Goal: Transaction & Acquisition: Purchase product/service

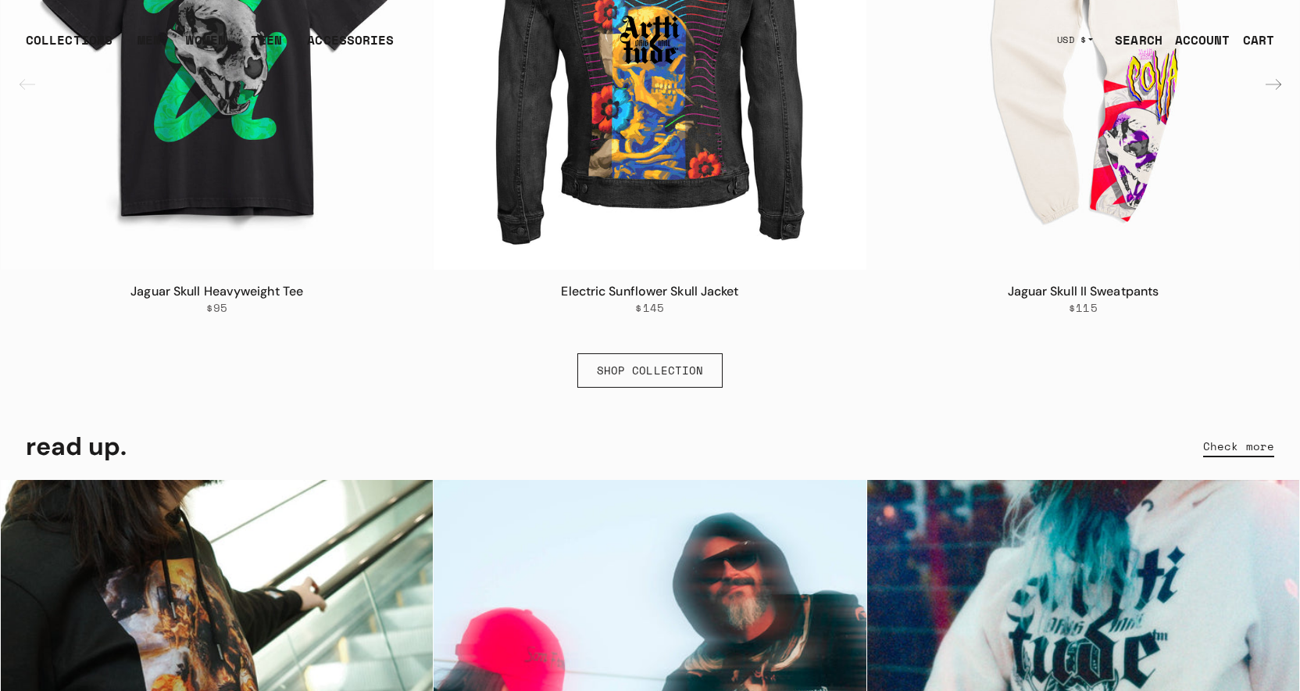
scroll to position [1088, 0]
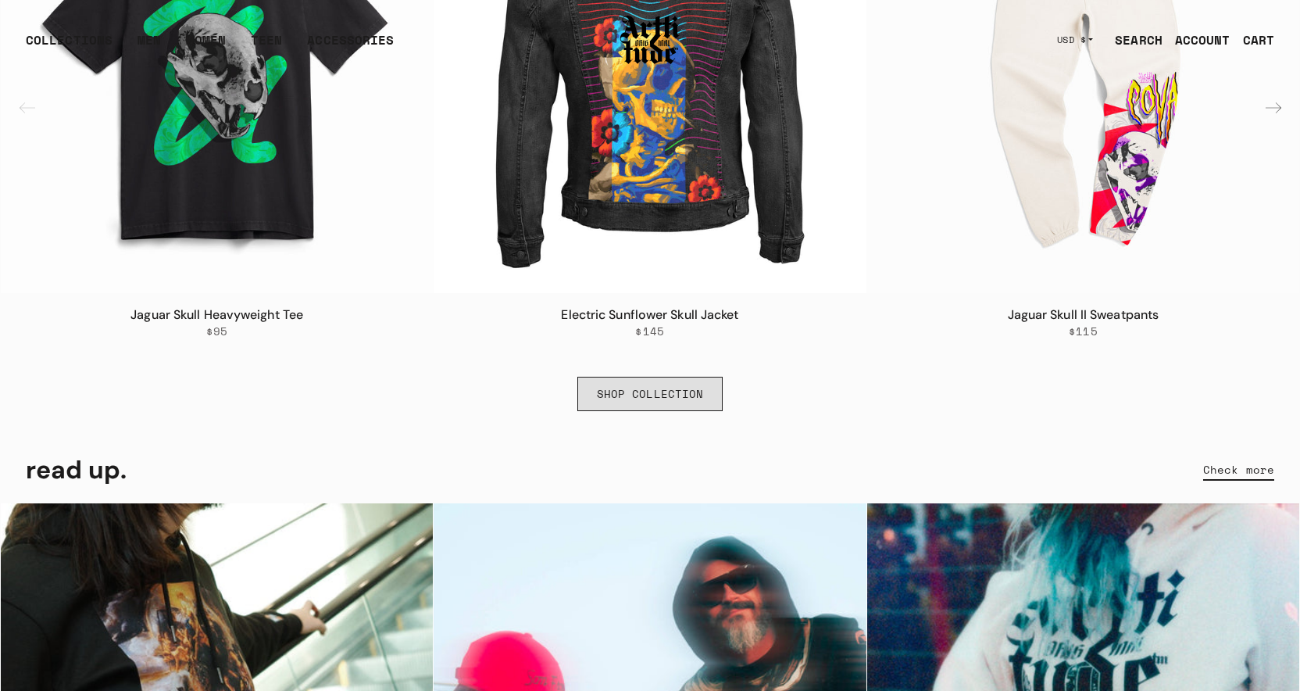
click at [657, 396] on link "SHOP COLLECTION" at bounding box center [650, 394] width 146 height 34
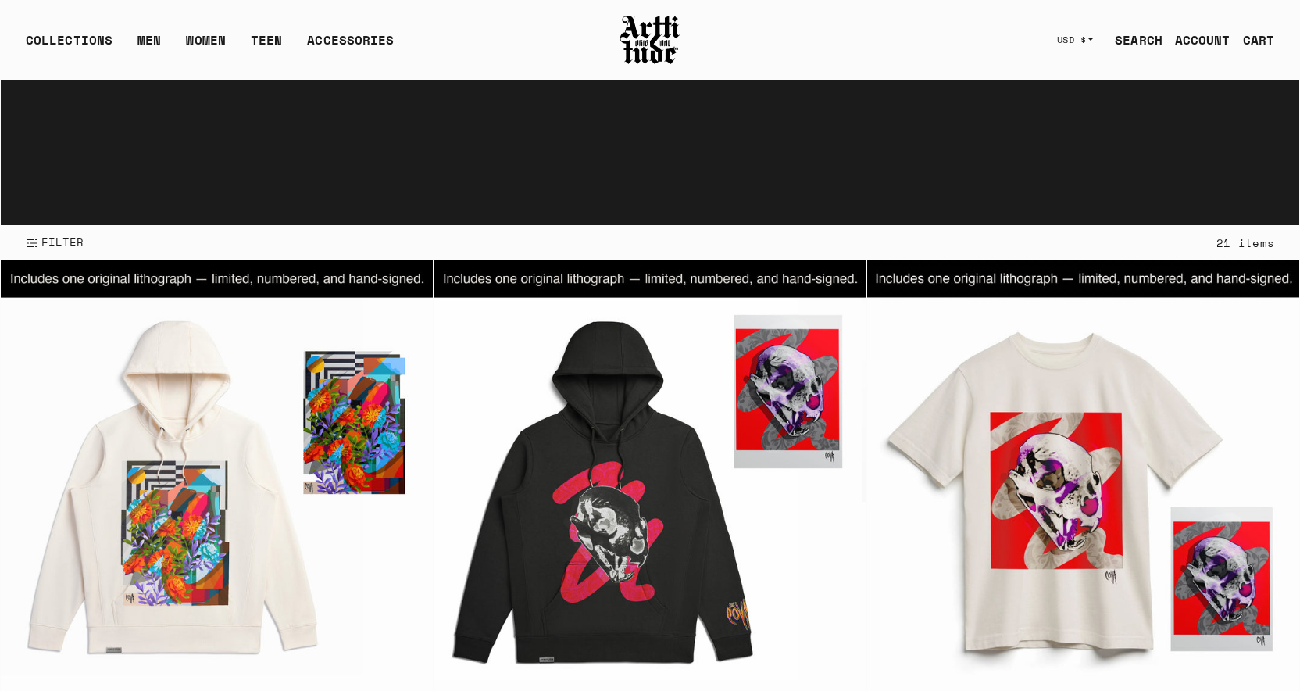
scroll to position [130, 0]
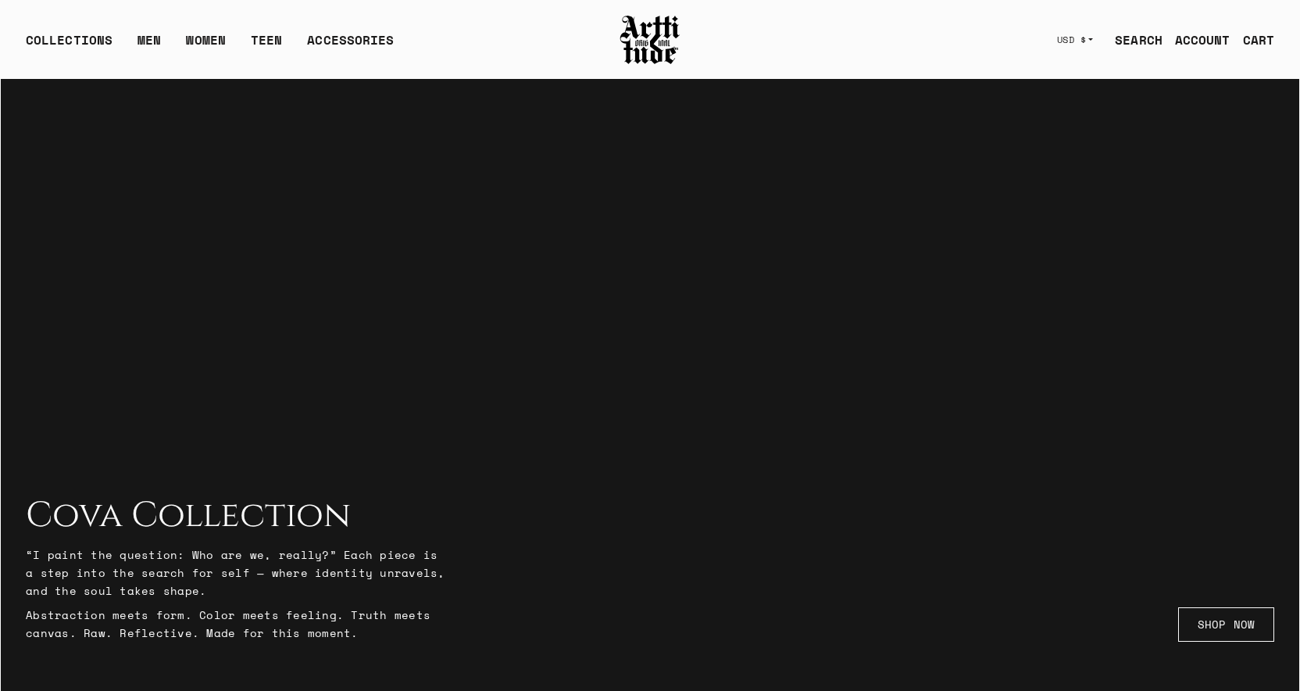
click at [1138, 41] on link "SEARCH" at bounding box center [1132, 39] width 60 height 31
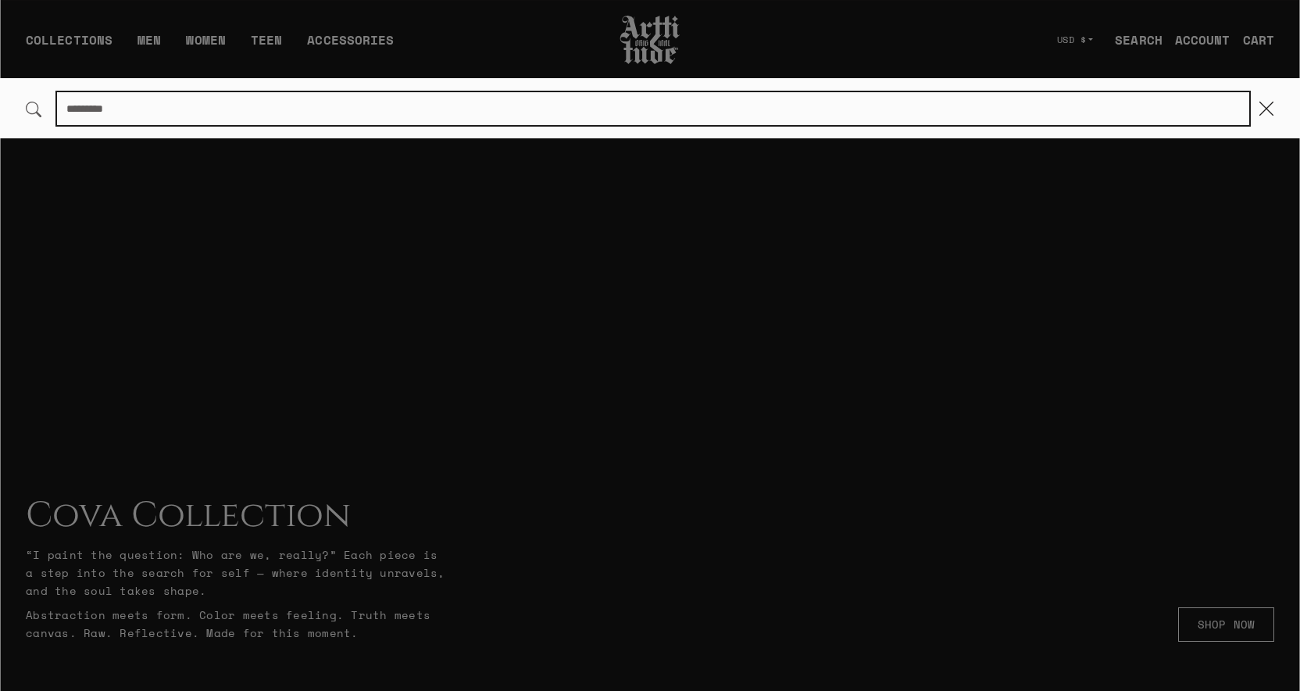
click at [874, 99] on input "Search..." at bounding box center [653, 108] width 1192 height 33
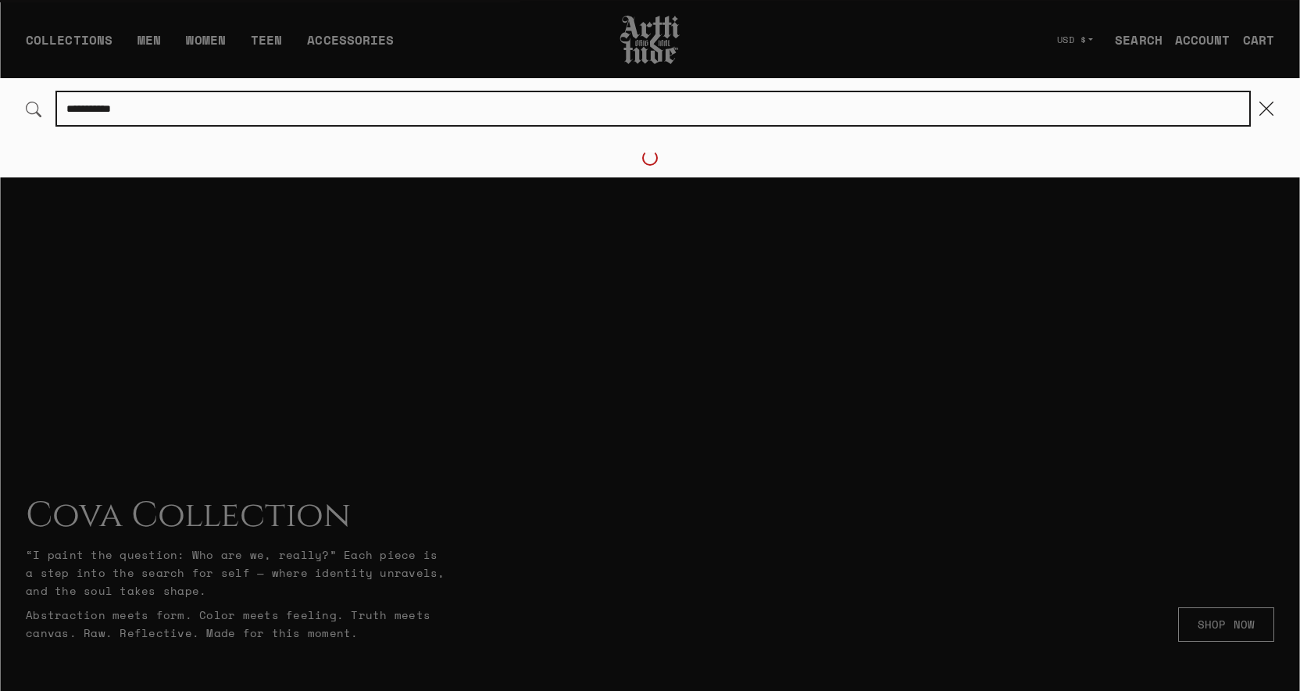
type input "**********"
